Goal: Task Accomplishment & Management: Use online tool/utility

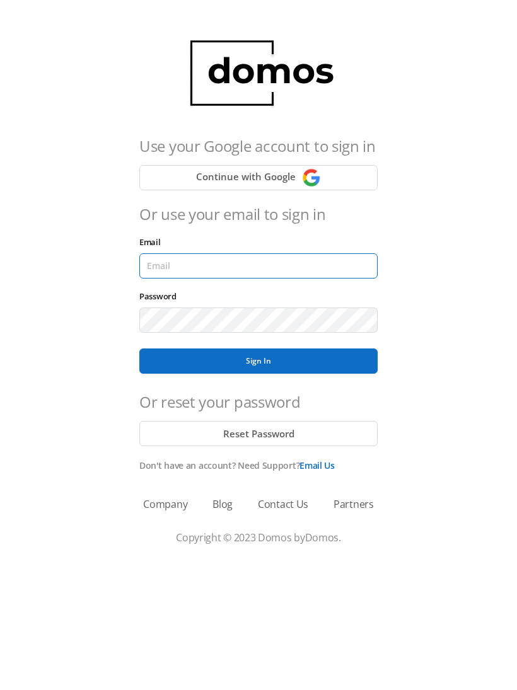
type input "[EMAIL_ADDRESS][DOMAIN_NAME]"
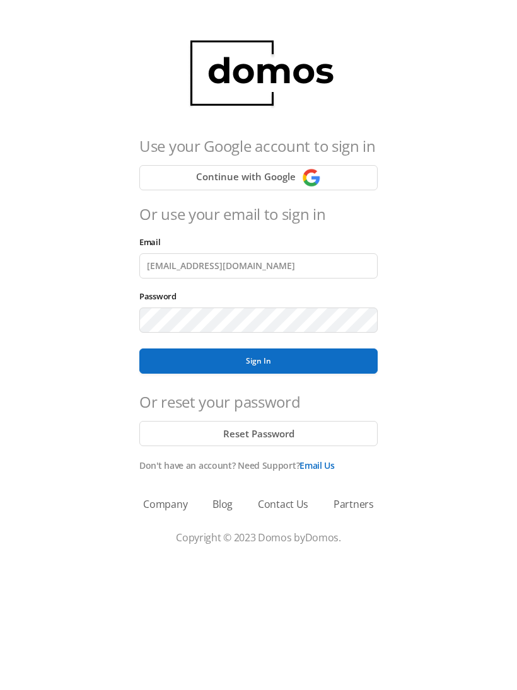
click at [259, 361] on button "Sign In" at bounding box center [258, 361] width 238 height 25
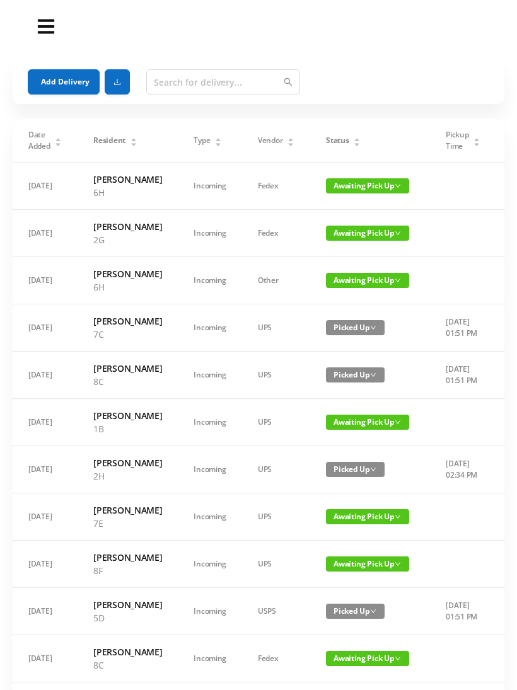
click at [60, 79] on button "Add Delivery" at bounding box center [64, 81] width 72 height 25
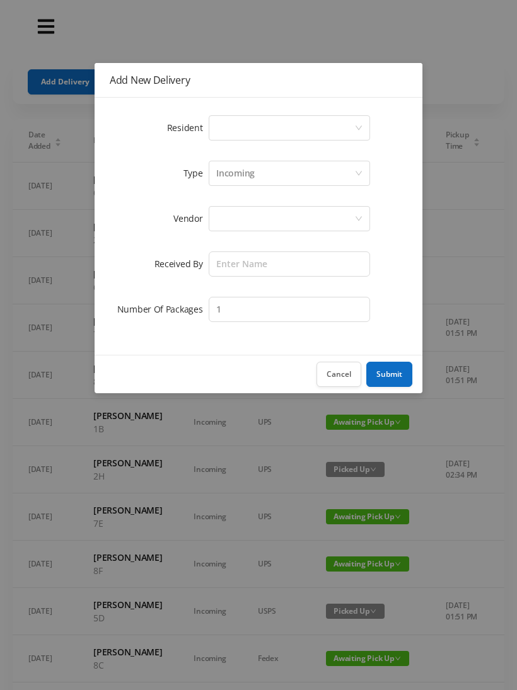
click at [231, 132] on div "Select a person" at bounding box center [285, 128] width 138 height 24
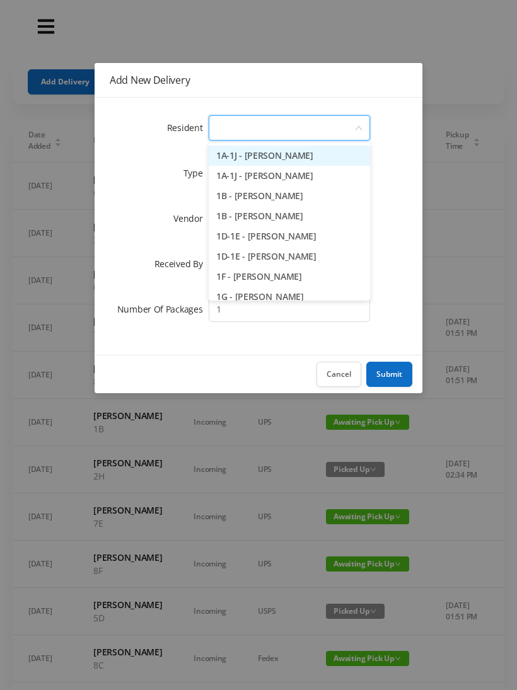
type input "4"
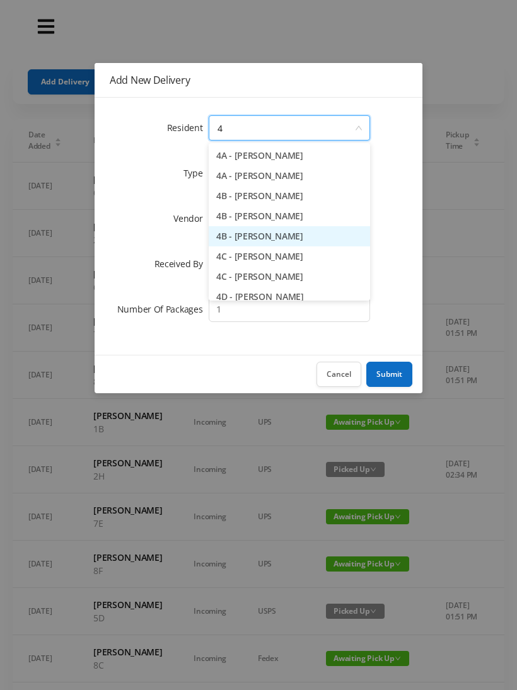
click at [307, 230] on li "4B - Julia van Hoogstraten" at bounding box center [289, 236] width 161 height 20
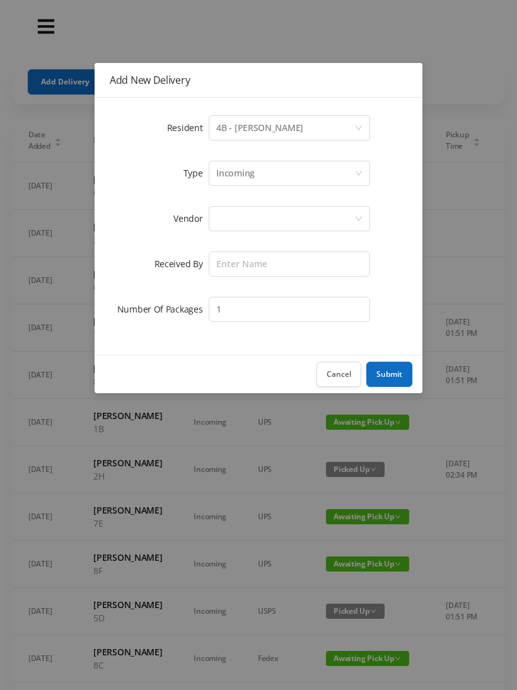
click at [223, 207] on div at bounding box center [285, 219] width 138 height 24
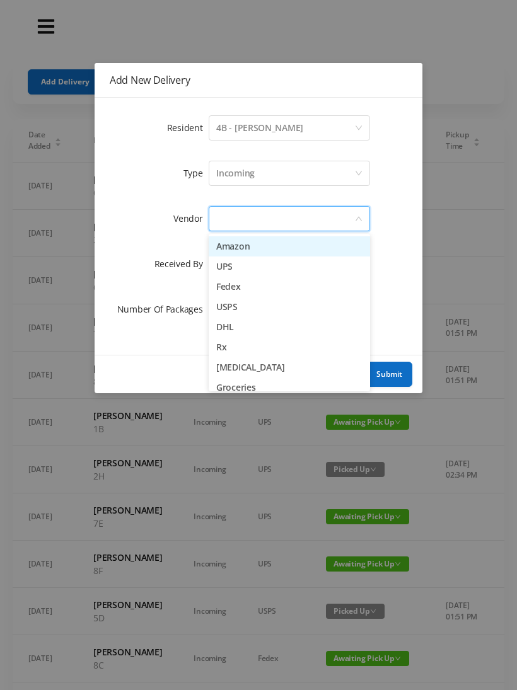
click at [274, 241] on li "Amazon" at bounding box center [289, 246] width 161 height 20
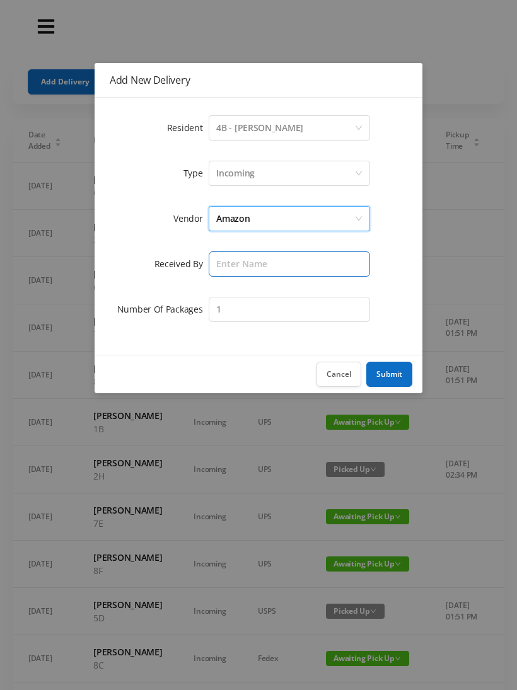
click at [232, 258] on input "text" at bounding box center [289, 264] width 161 height 25
type input "Wayne"
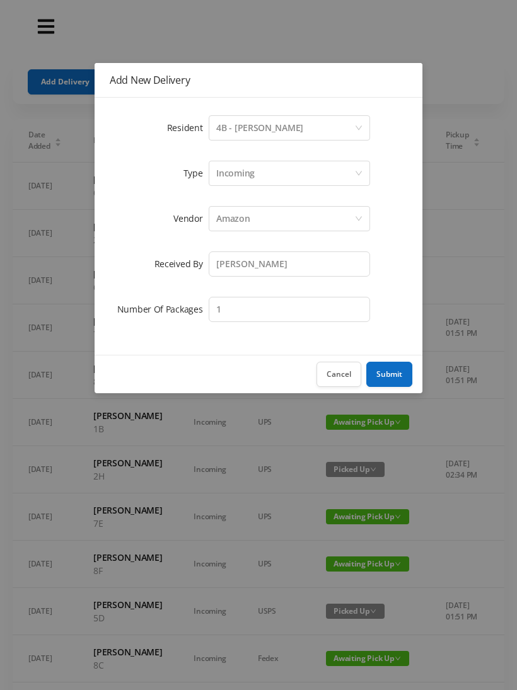
click at [397, 378] on button "Submit" at bounding box center [389, 374] width 46 height 25
